Goal: Download file/media

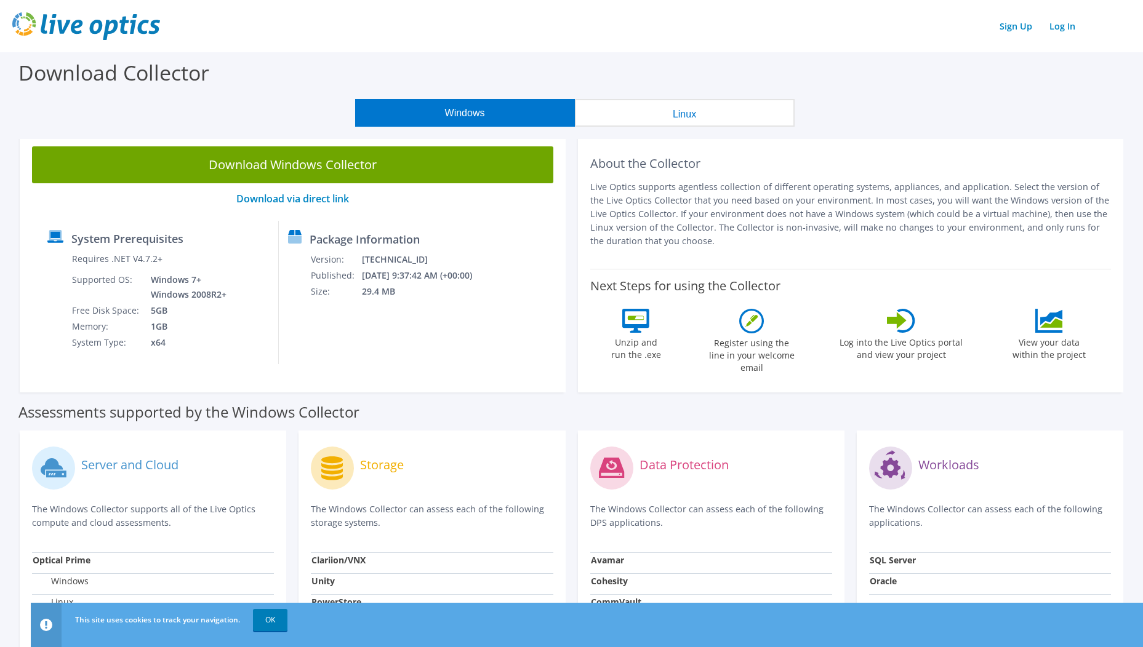
click at [698, 109] on button "Linux" at bounding box center [685, 113] width 220 height 28
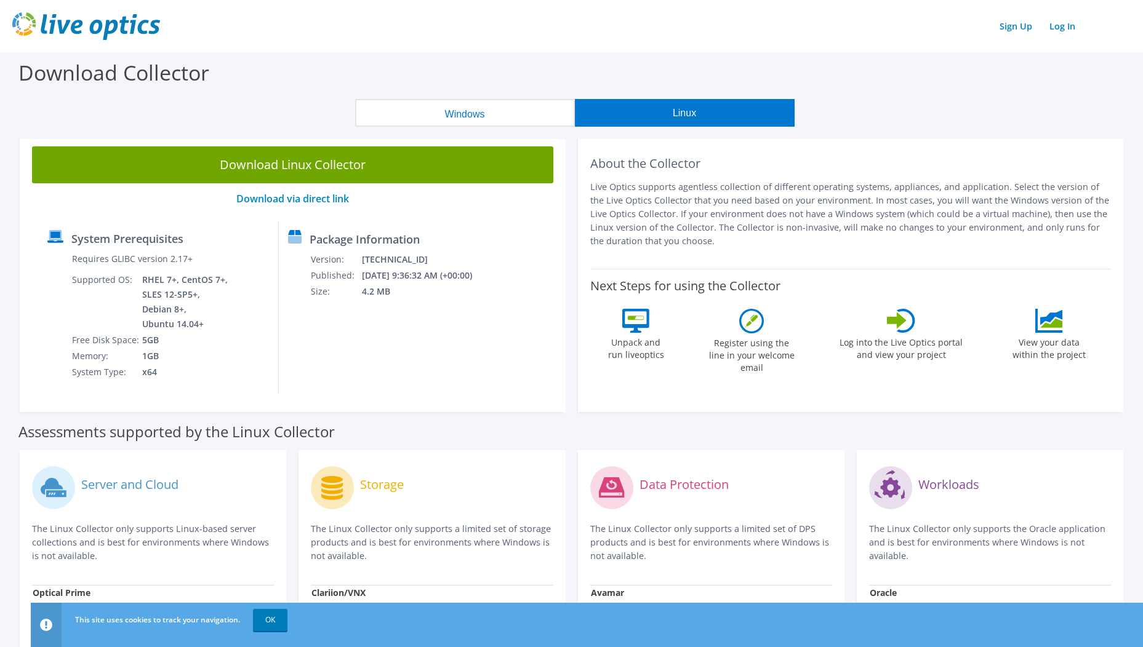
click at [447, 111] on button "Windows" at bounding box center [465, 113] width 220 height 28
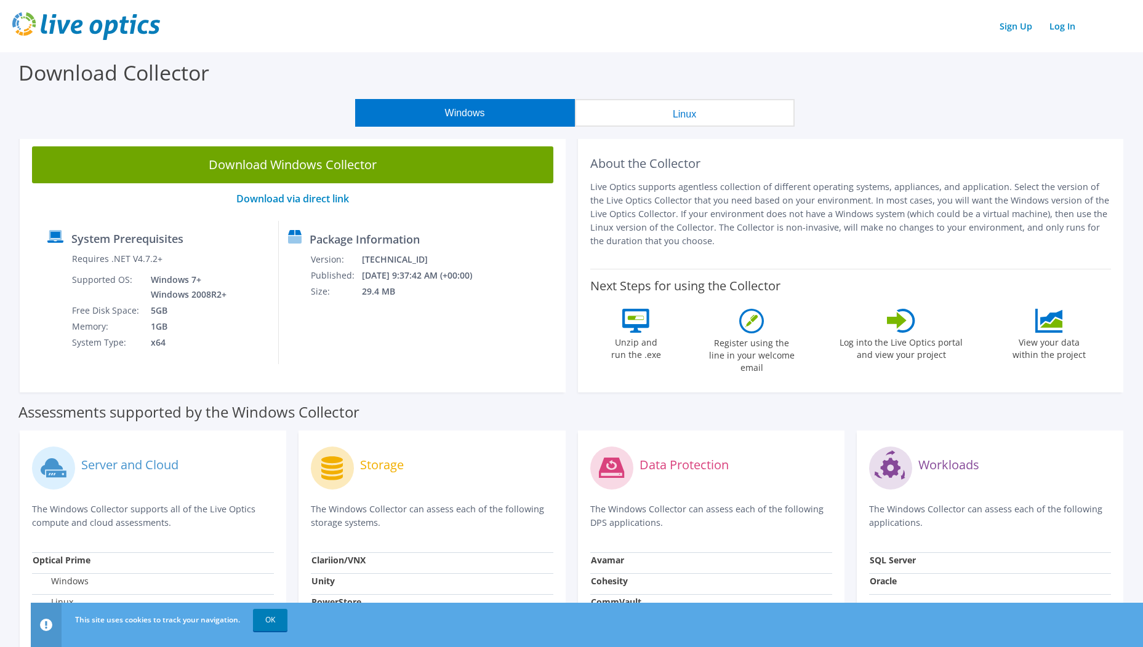
click at [630, 109] on button "Linux" at bounding box center [685, 113] width 220 height 28
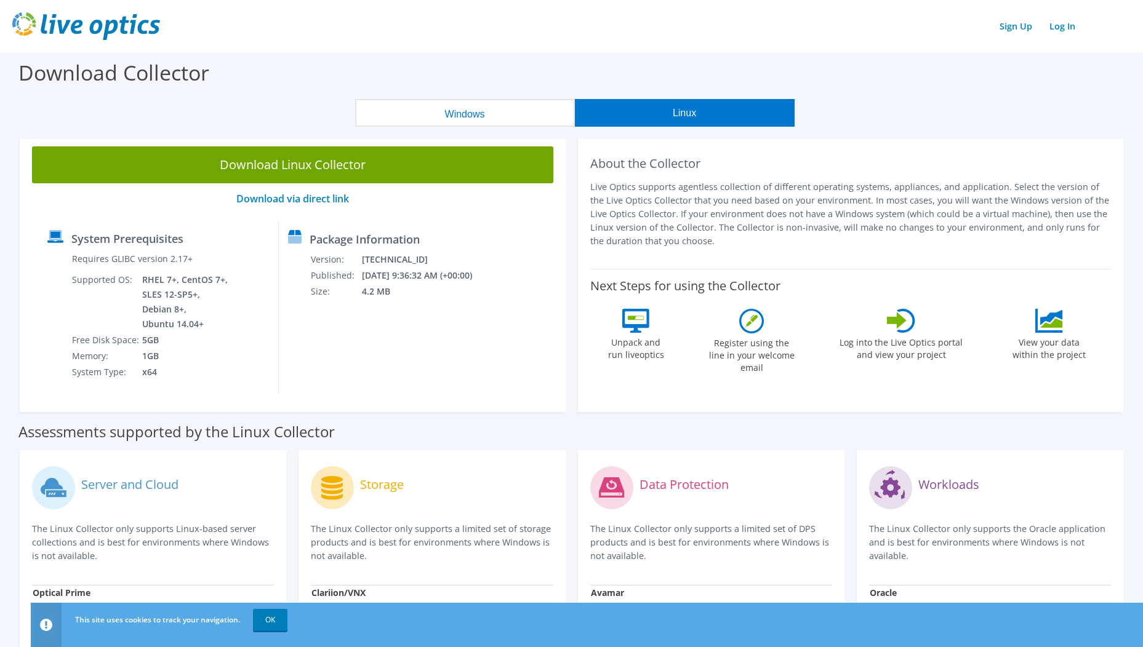
click at [483, 109] on button "Windows" at bounding box center [465, 113] width 220 height 28
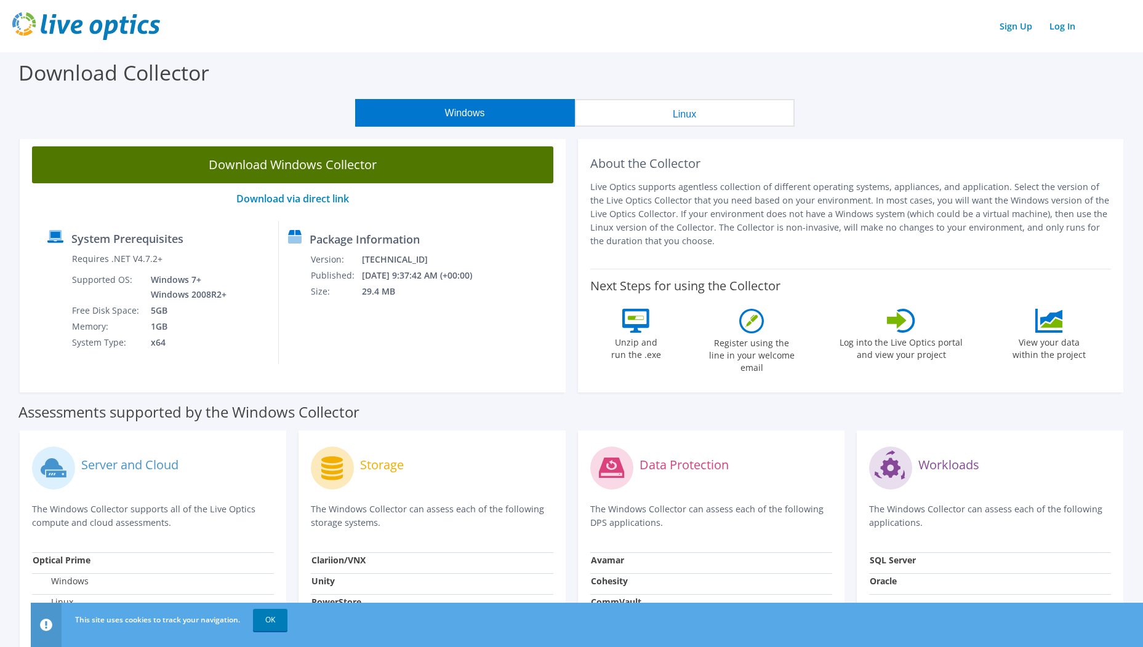
click at [392, 169] on link "Download Windows Collector" at bounding box center [292, 164] width 521 height 37
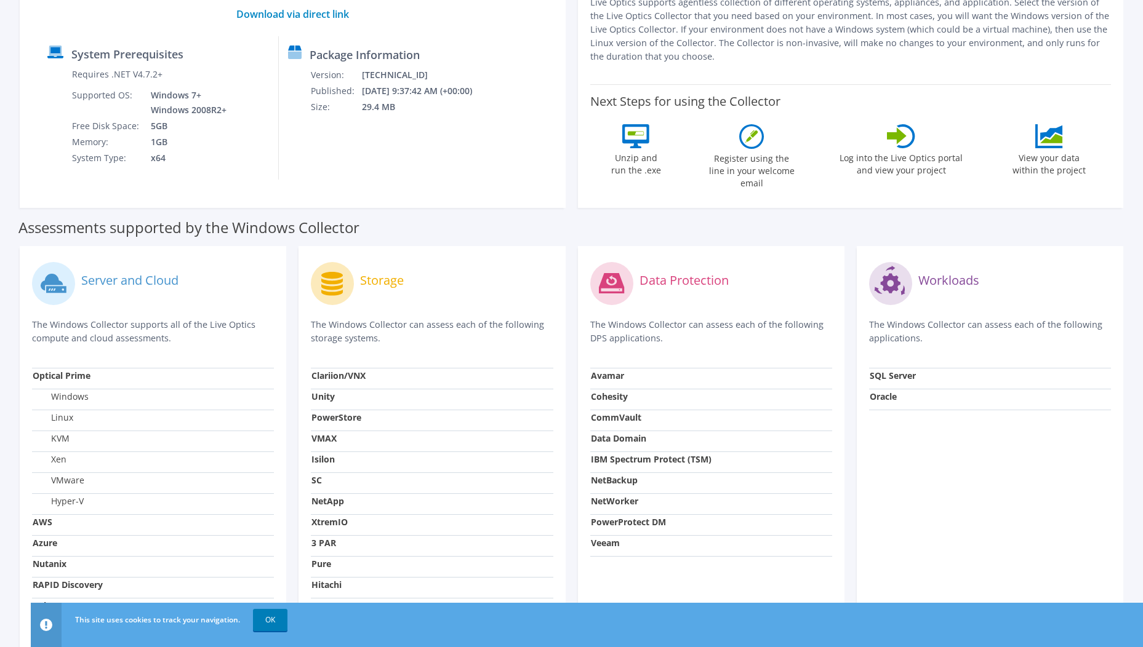
scroll to position [267, 0]
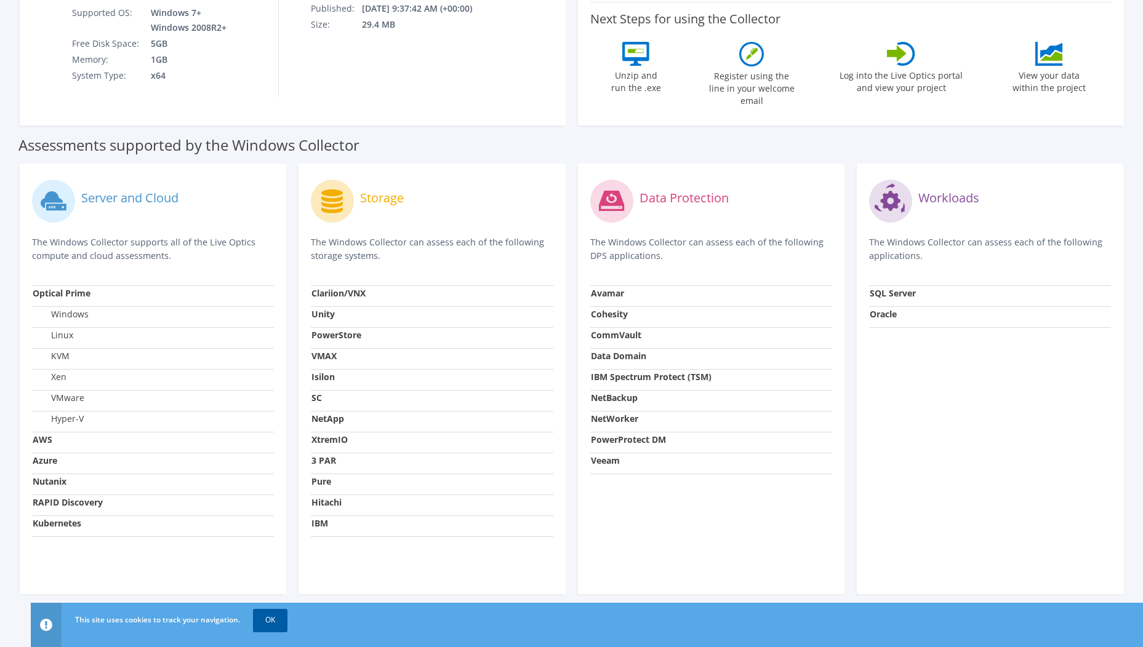
click at [260, 622] on link "OK" at bounding box center [270, 620] width 34 height 22
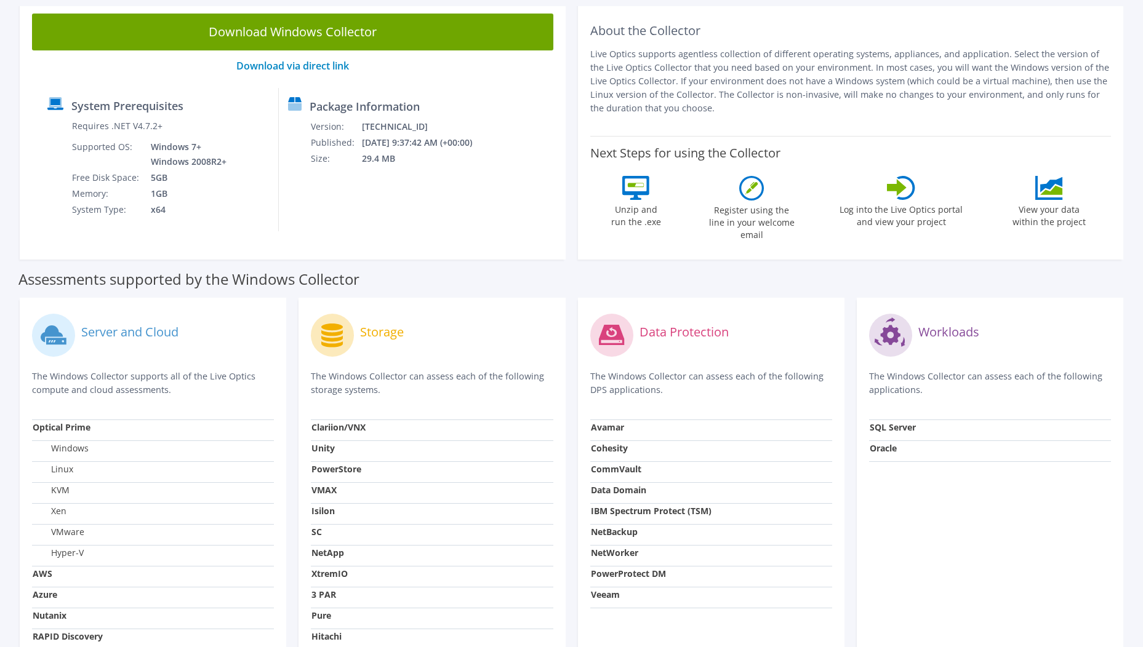
scroll to position [0, 0]
